Goal: Find specific page/section: Find specific page/section

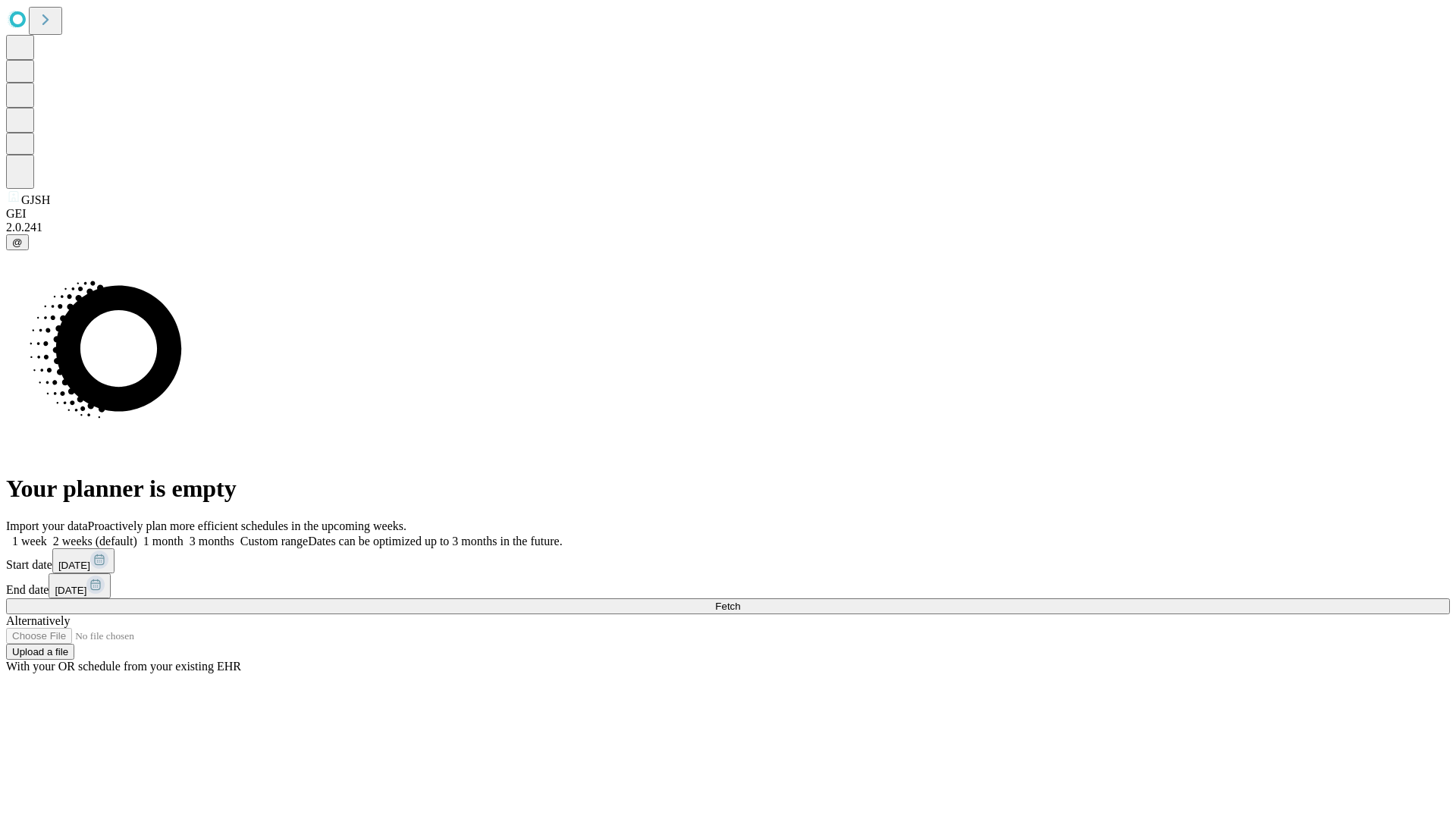
click at [740, 600] on span "Fetch" at bounding box center [727, 606] width 25 height 11
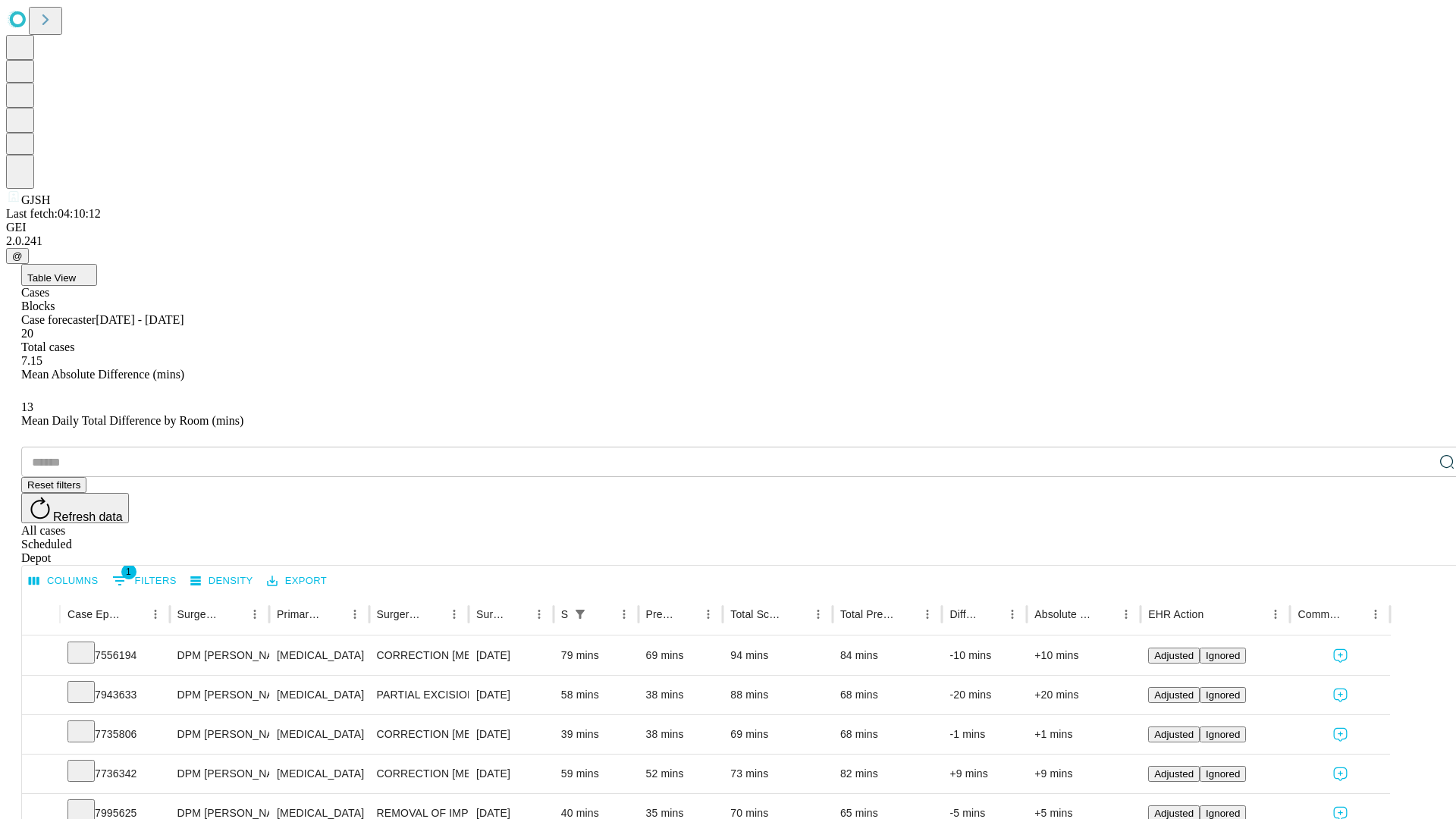
click at [76, 272] on span "Table View" at bounding box center [52, 277] width 48 height 11
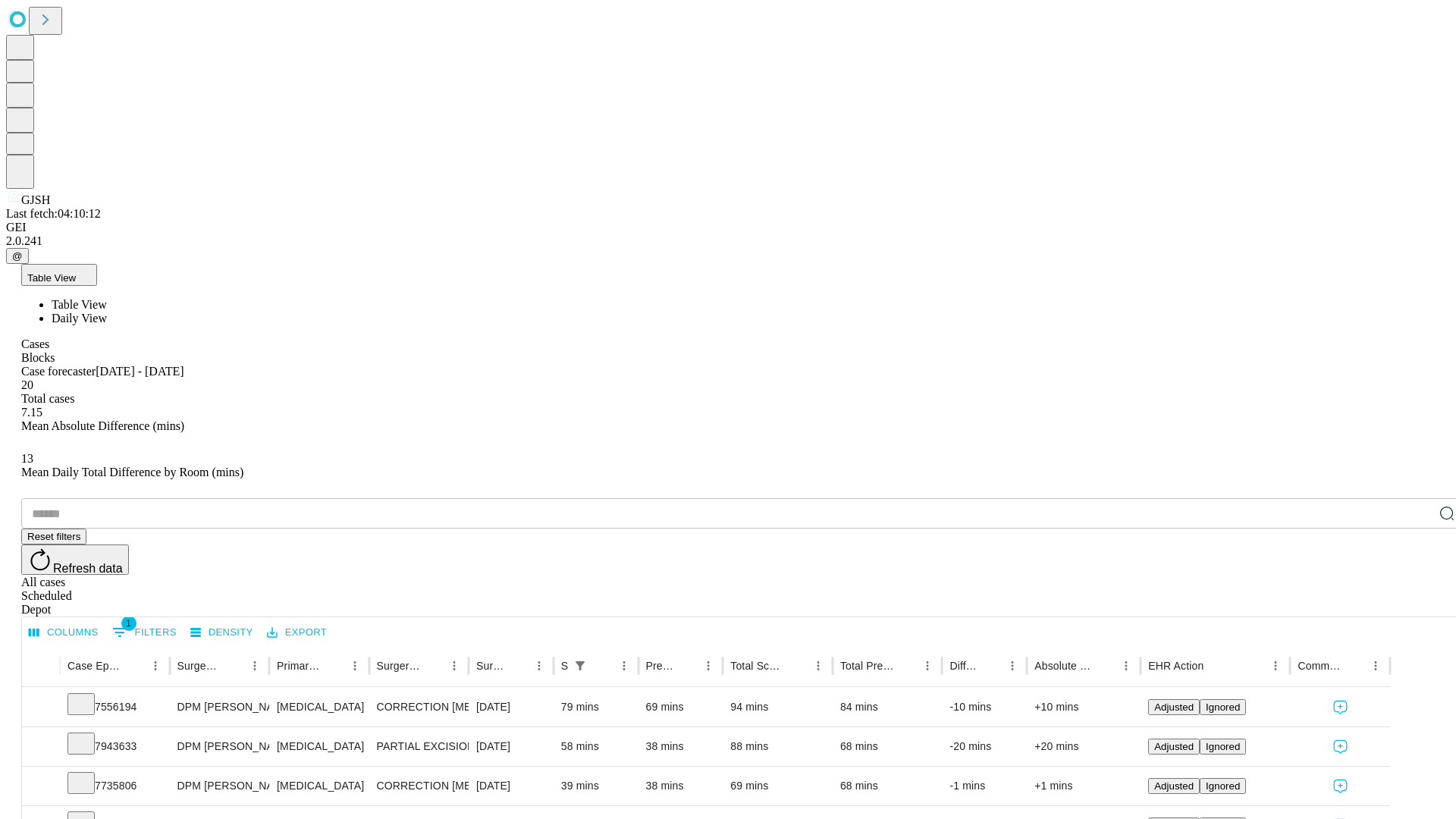
click at [107, 311] on span "Daily View" at bounding box center [79, 317] width 55 height 13
